Goal: Information Seeking & Learning: Learn about a topic

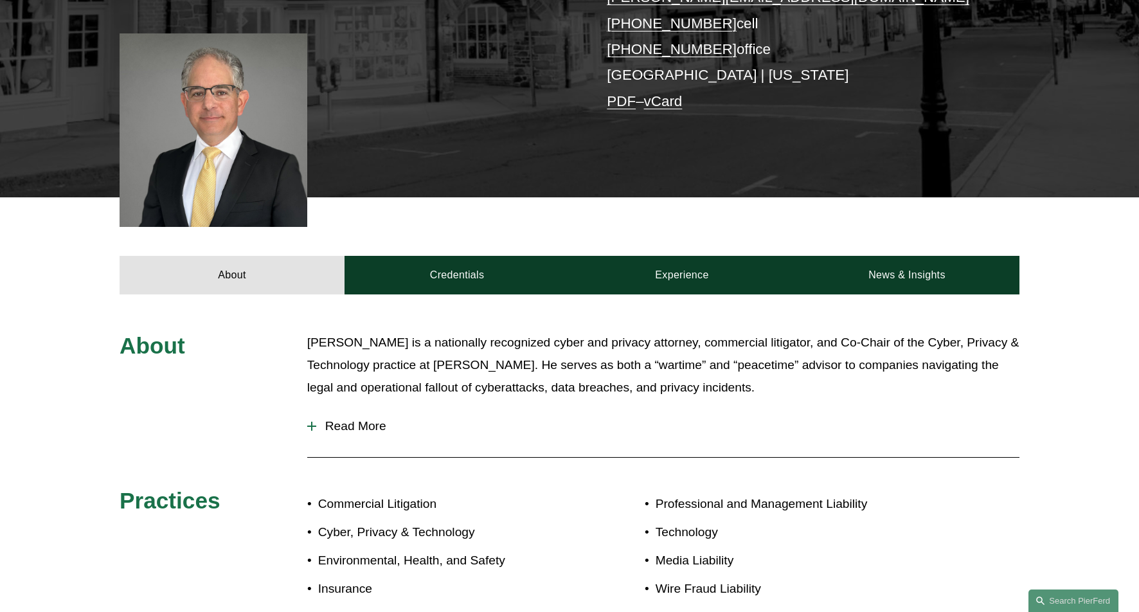
scroll to position [430, 0]
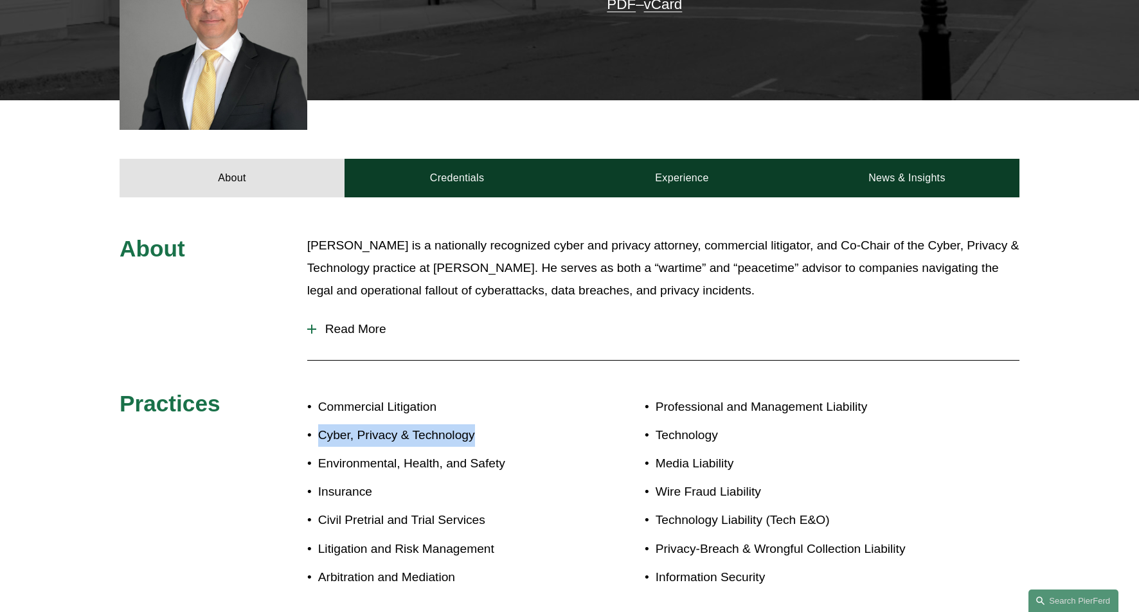
drag, startPoint x: 319, startPoint y: 436, endPoint x: 483, endPoint y: 444, distance: 164.0
click at [483, 444] on p "Cyber, Privacy & Technology" at bounding box center [443, 435] width 251 height 22
copy p "Cyber, Privacy & Technology"
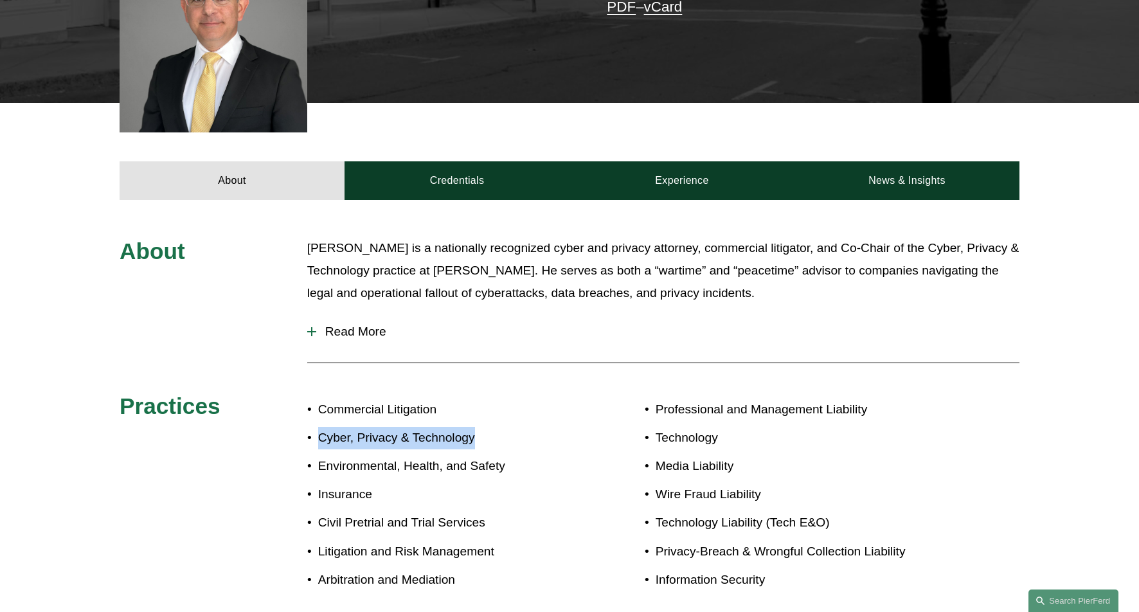
scroll to position [0, 0]
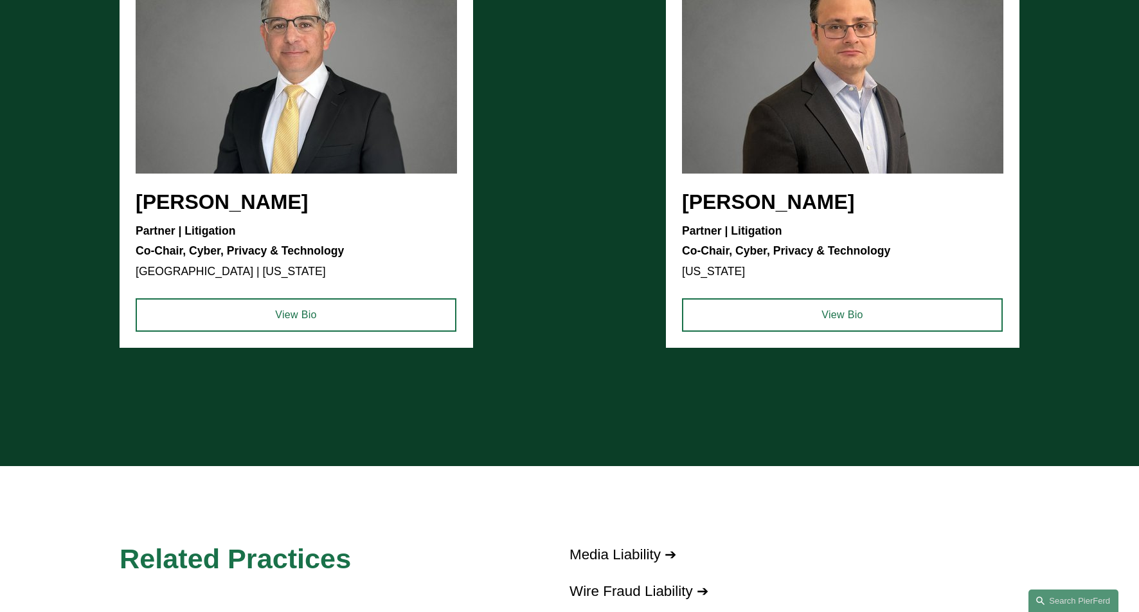
scroll to position [1691, 0]
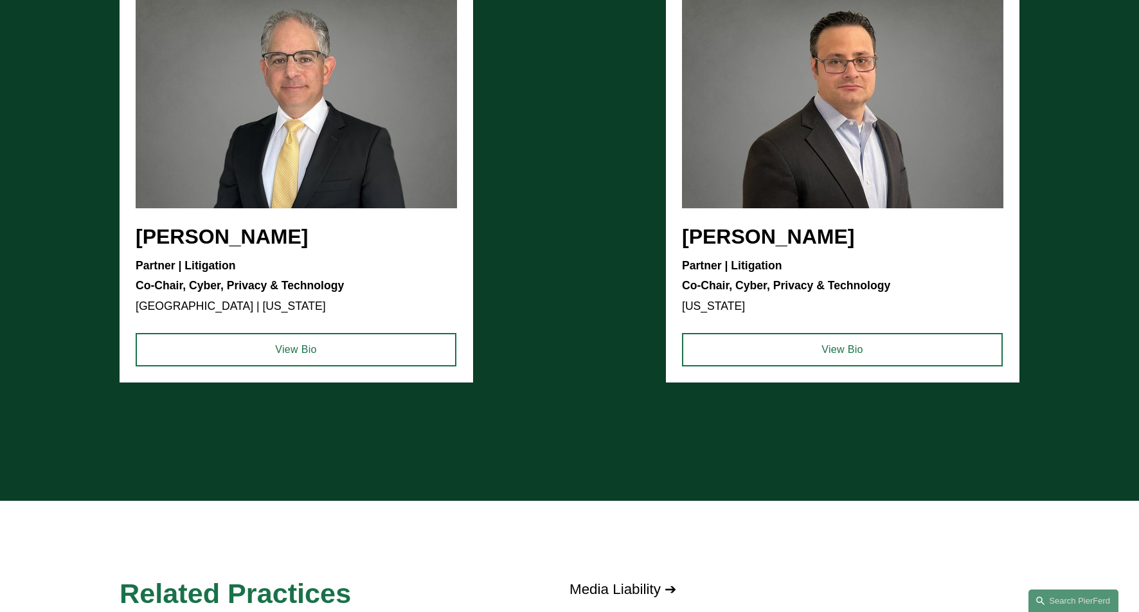
drag, startPoint x: 687, startPoint y: 238, endPoint x: 797, endPoint y: 242, distance: 110.0
click at [797, 242] on ul "Stuart Panensky Partner | Litigation Co-Chair, Cyber, Privacy & Technology Prin…" at bounding box center [569, 180] width 899 height 405
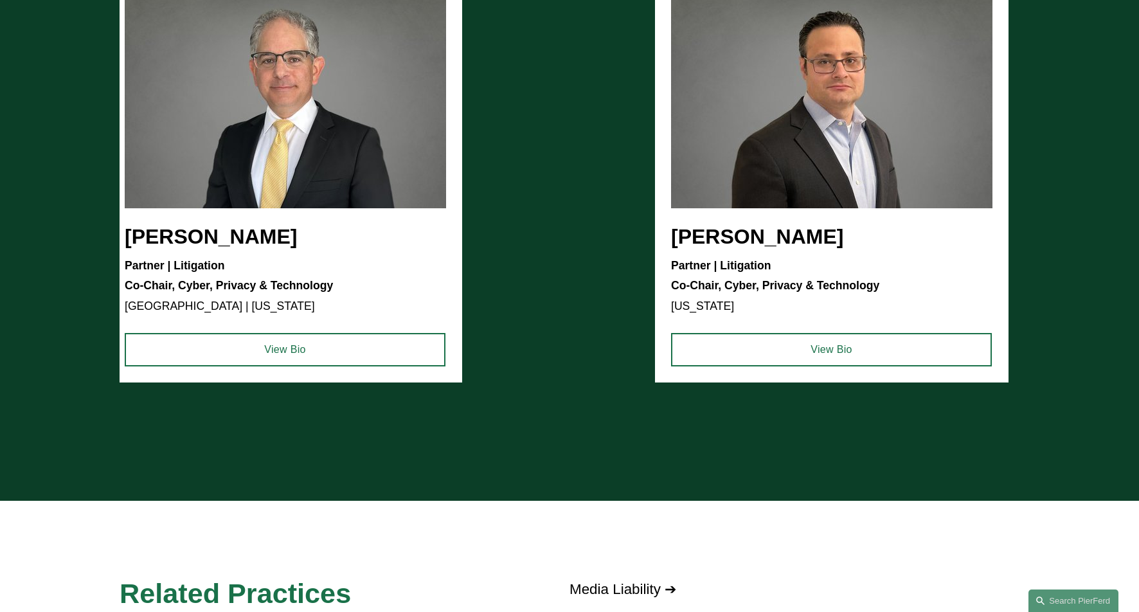
drag, startPoint x: 821, startPoint y: 240, endPoint x: 846, endPoint y: 249, distance: 26.6
click at [849, 247] on ul "Stuart Panensky Partner | Litigation Co-Chair, Cyber, Privacy & Technology Prin…" at bounding box center [569, 180] width 899 height 405
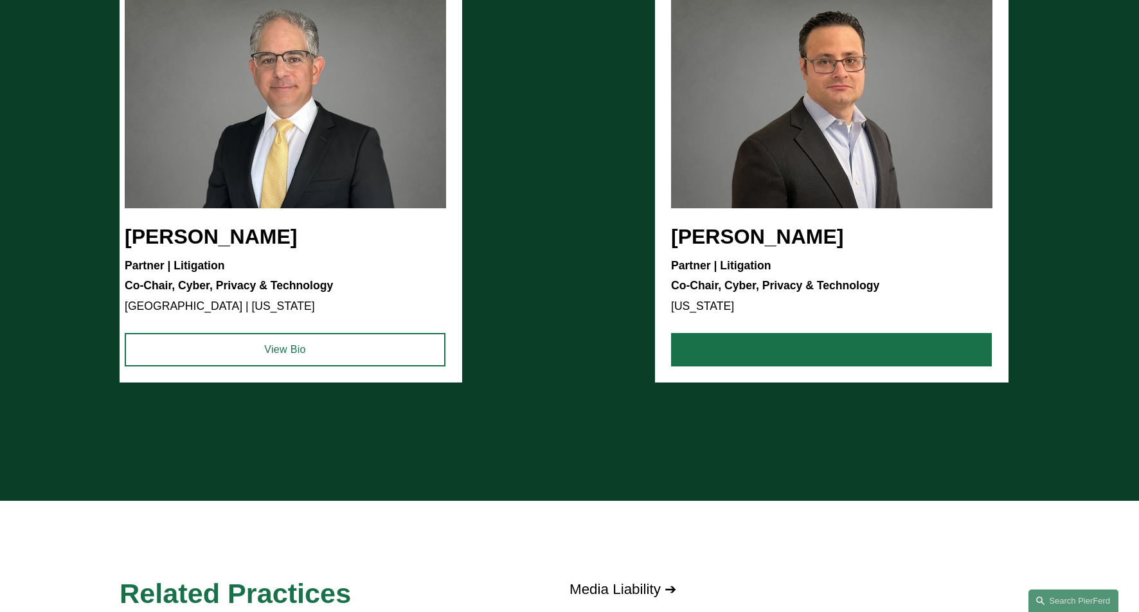
click at [779, 346] on link "View Bio" at bounding box center [831, 349] width 321 height 33
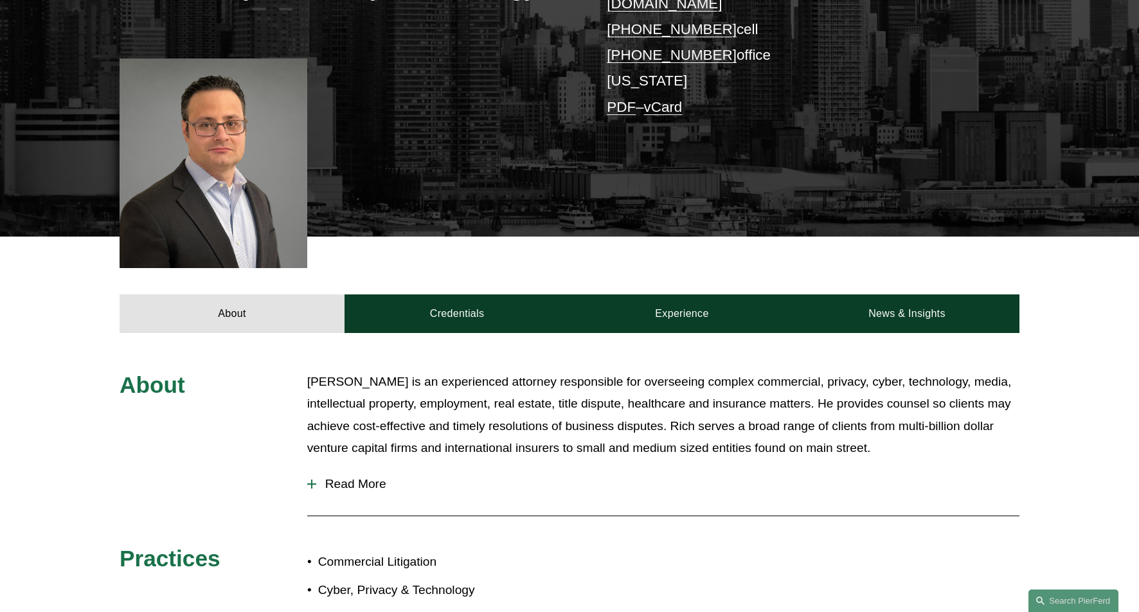
scroll to position [403, 0]
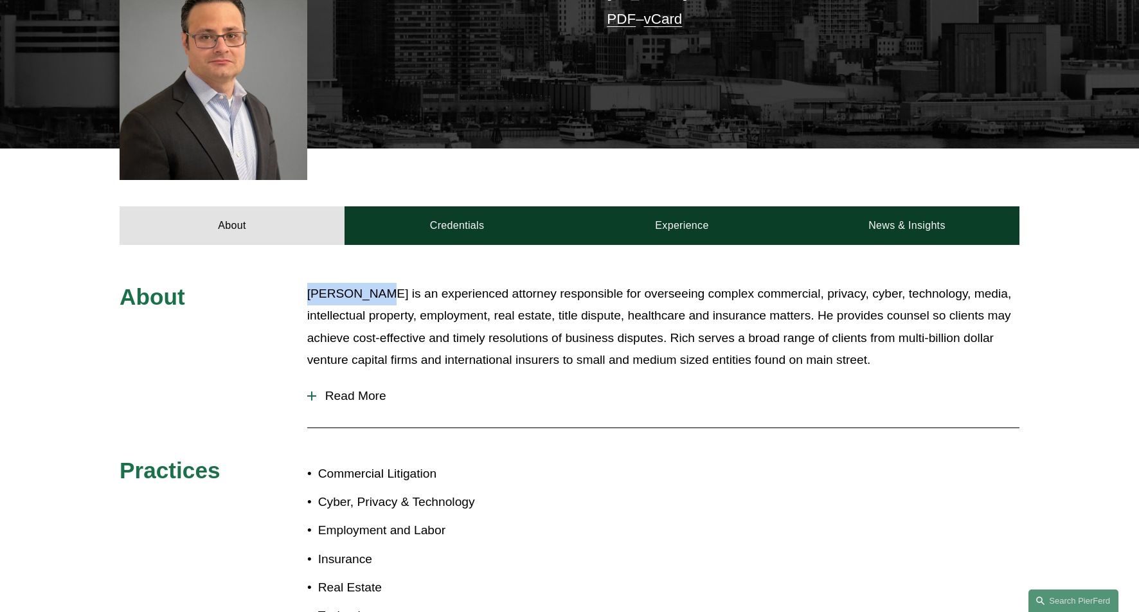
drag, startPoint x: 306, startPoint y: 274, endPoint x: 367, endPoint y: 276, distance: 60.4
click at [367, 283] on p "[PERSON_NAME] is an experienced attorney responsible for overseeing complex com…" at bounding box center [663, 327] width 712 height 89
copy p "[PERSON_NAME]"
